Goal: Task Accomplishment & Management: Manage account settings

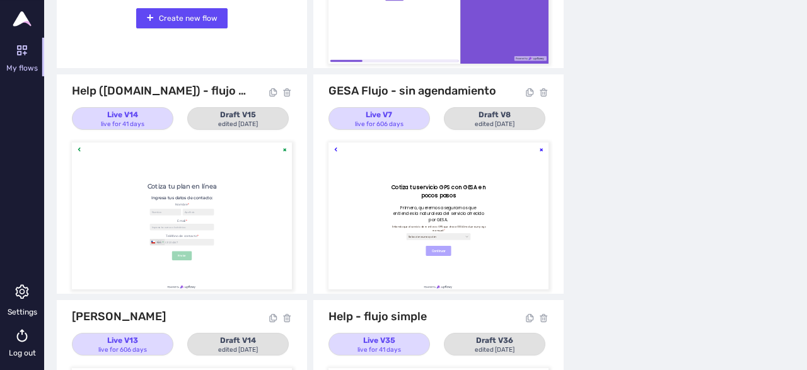
scroll to position [227, 0]
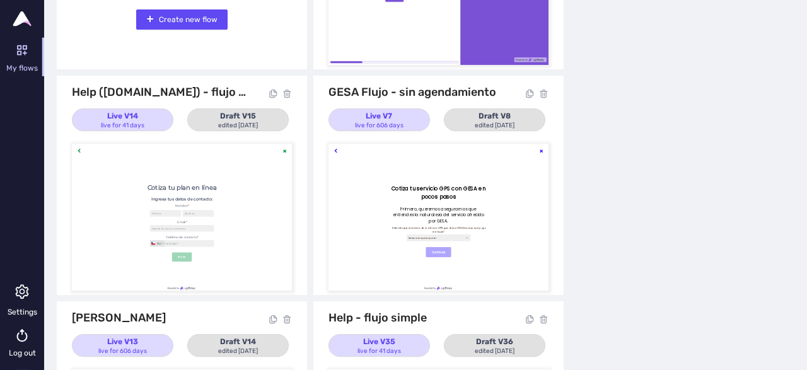
click at [249, 187] on div at bounding box center [182, 217] width 220 height 147
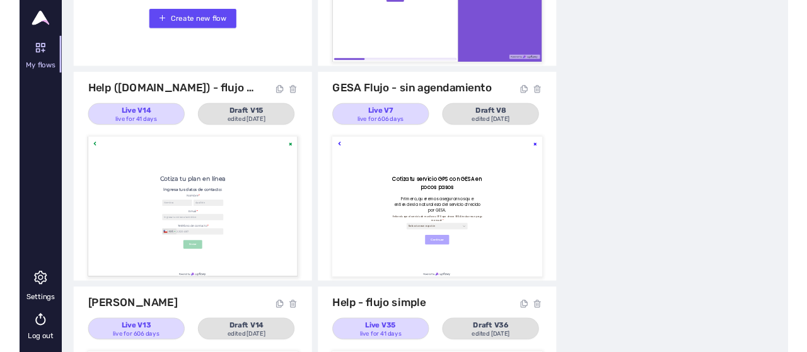
scroll to position [396, 0]
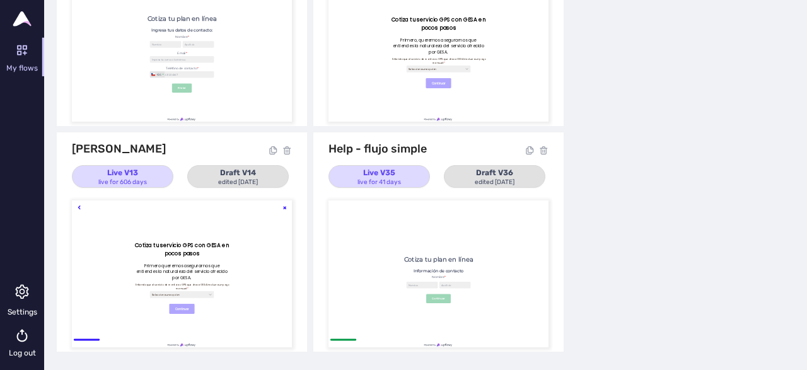
click at [381, 250] on div at bounding box center [438, 273] width 220 height 147
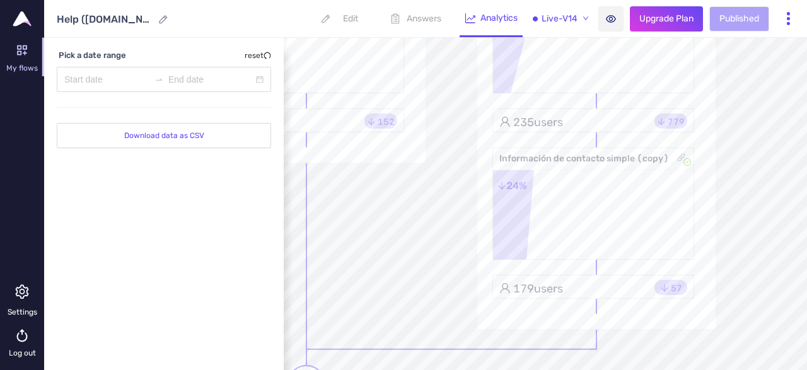
scroll to position [383, 122]
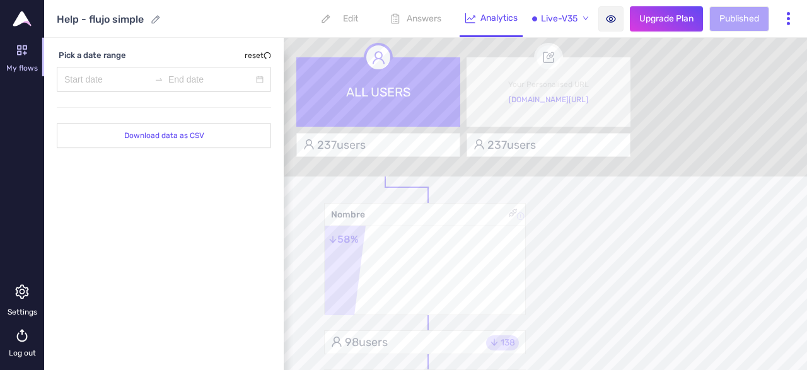
click at [334, 16] on span "Edit" at bounding box center [339, 18] width 63 height 37
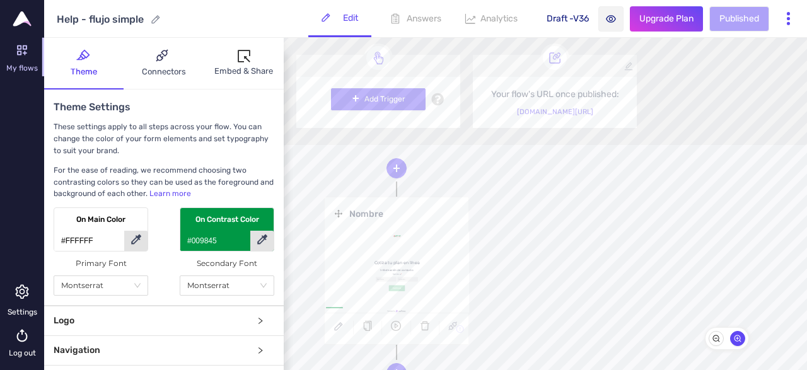
click at [793, 20] on icon "more" at bounding box center [788, 19] width 16 height 16
click at [258, 71] on div "Embed & Share" at bounding box center [243, 71] width 59 height 13
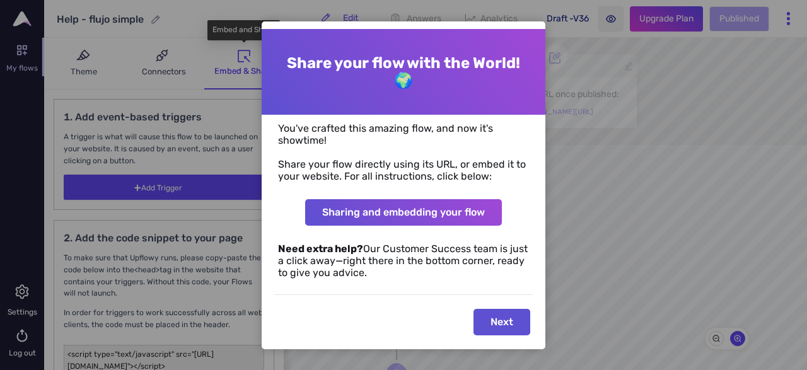
type textarea "<script type="text/javascript" src="https://sdk.upflowy.com/upflowy.client.js?c…"
click at [502, 326] on button "Next" at bounding box center [501, 322] width 57 height 26
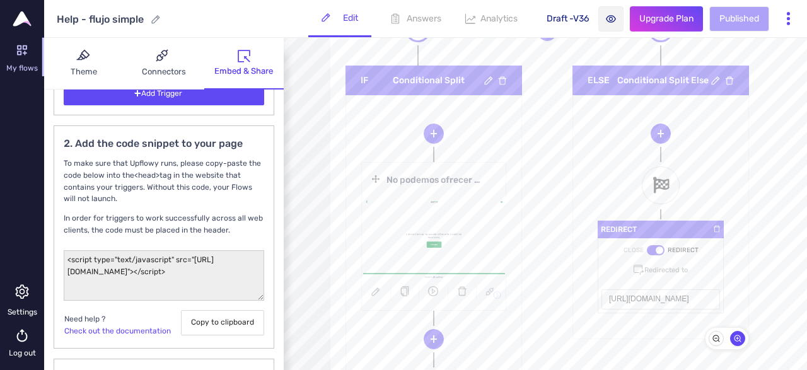
scroll to position [1152, 514]
click at [454, 246] on link at bounding box center [434, 236] width 144 height 81
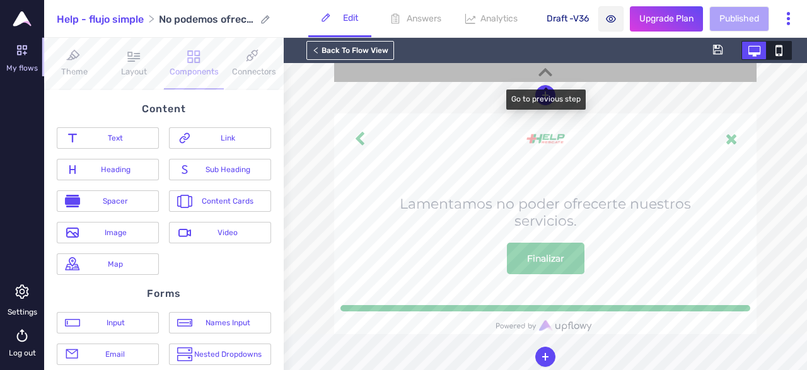
click at [558, 72] on div at bounding box center [545, 72] width 422 height 19
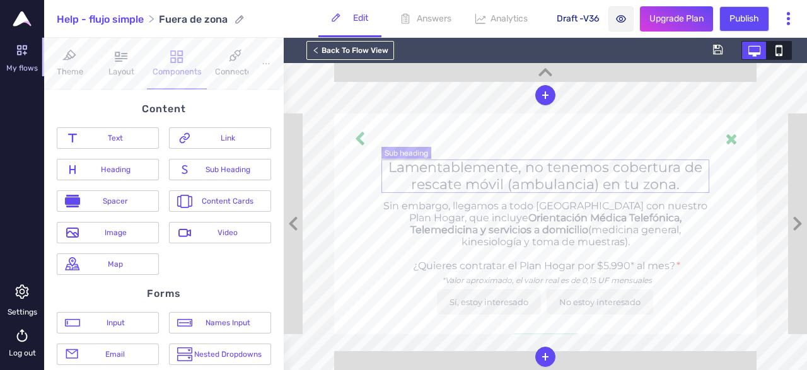
scroll to position [32, 0]
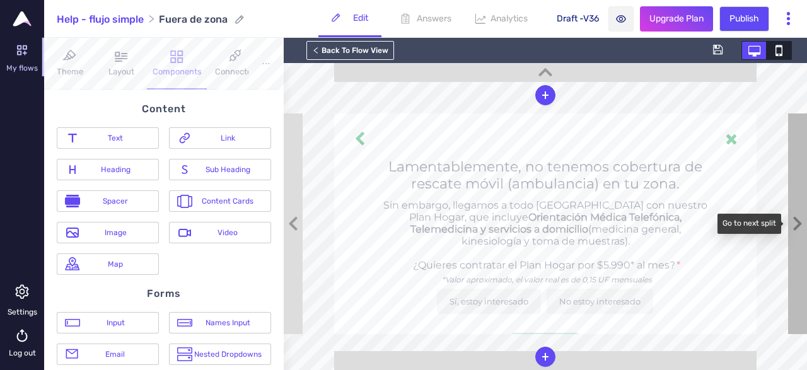
click at [793, 216] on icon at bounding box center [797, 224] width 10 height 16
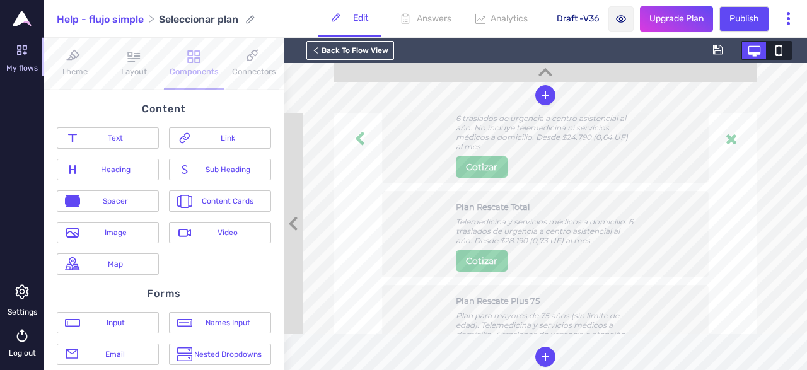
scroll to position [290, 0]
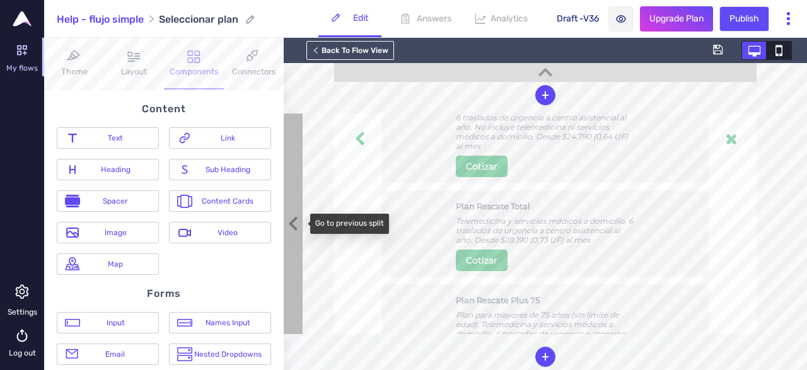
click at [297, 210] on div at bounding box center [293, 223] width 19 height 221
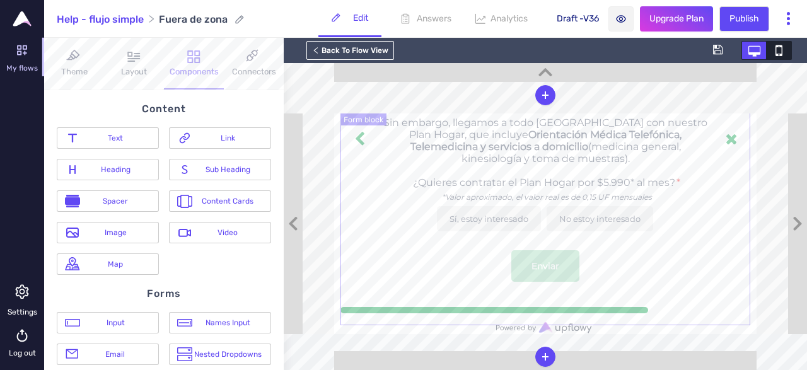
scroll to position [116, 0]
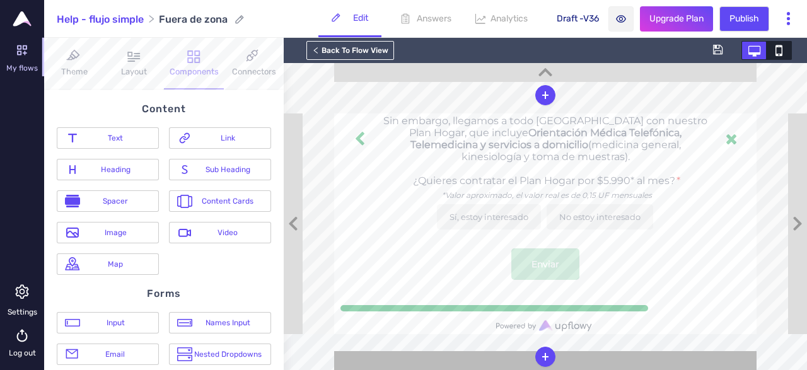
click at [608, 361] on div at bounding box center [545, 360] width 422 height 19
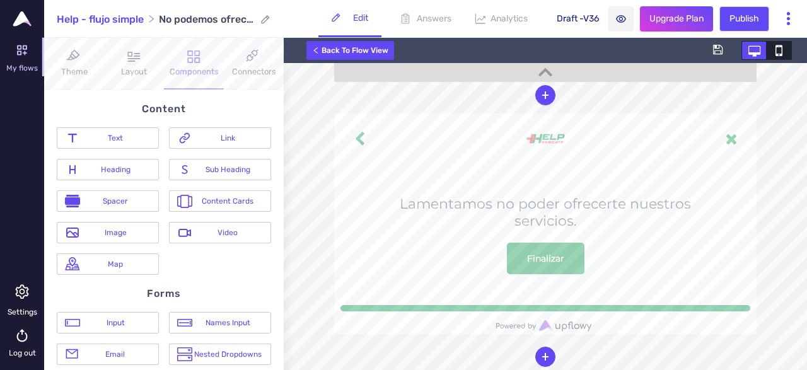
click at [341, 51] on div "Back To Flow View" at bounding box center [350, 50] width 88 height 19
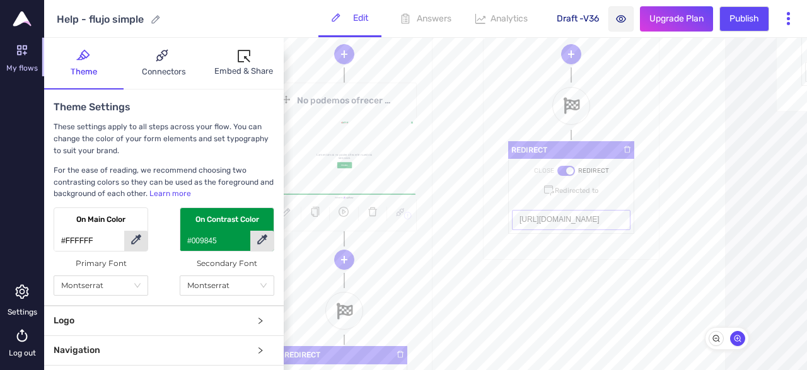
scroll to position [0, 115]
click at [20, 15] on img at bounding box center [22, 18] width 19 height 15
click at [21, 54] on icon at bounding box center [22, 50] width 10 height 10
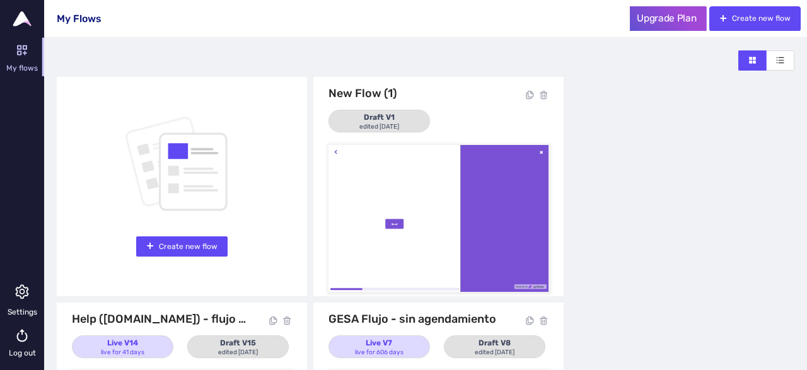
click at [677, 23] on span "Upgrade Plan" at bounding box center [666, 18] width 60 height 15
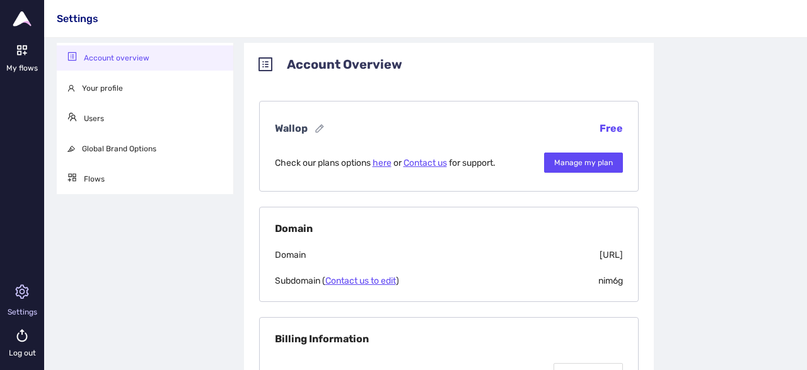
scroll to position [1, 0]
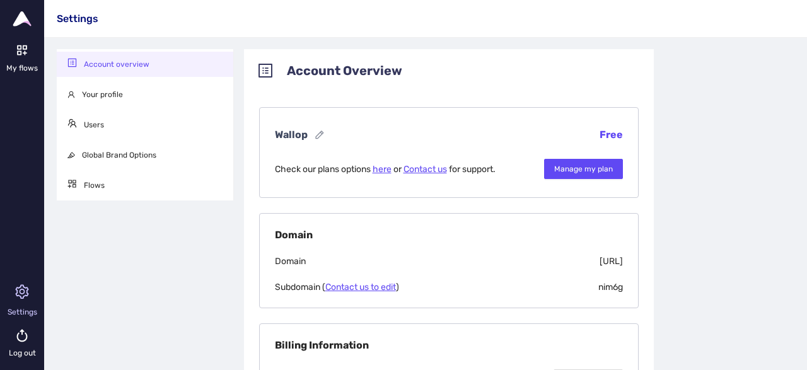
click at [575, 158] on span "Manage my plan" at bounding box center [565, 169] width 116 height 26
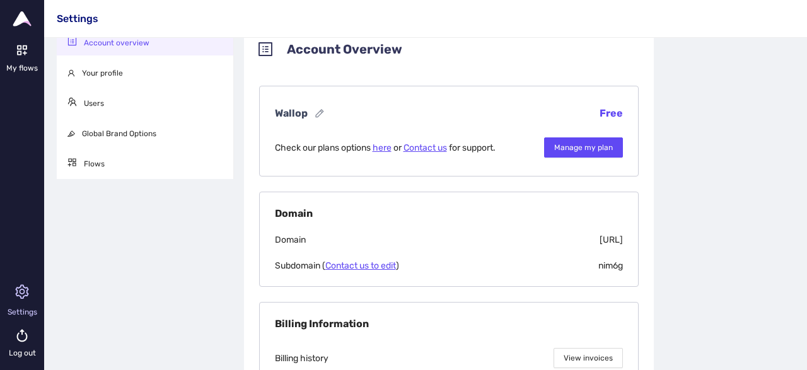
scroll to position [21, 0]
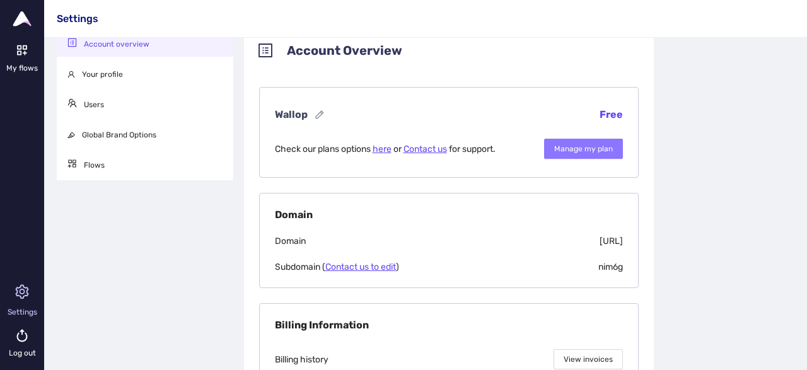
click at [588, 139] on button "Manage my plan" at bounding box center [583, 149] width 79 height 20
